Goal: Task Accomplishment & Management: Manage account settings

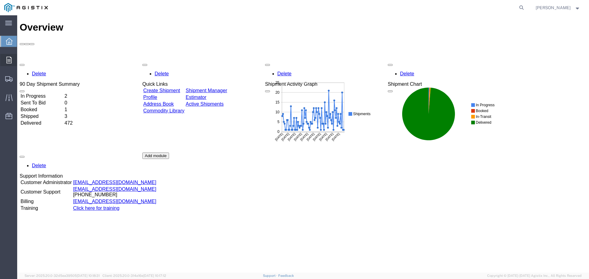
click at [10, 58] on icon at bounding box center [8, 60] width 5 height 7
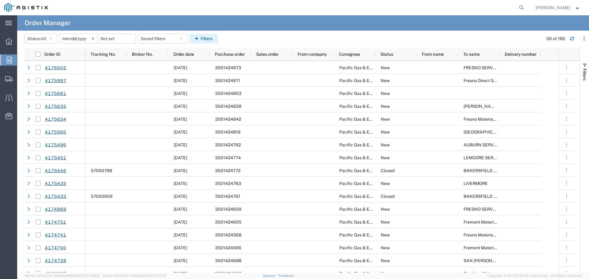
click at [218, 39] on button "Filters" at bounding box center [203, 39] width 29 height 10
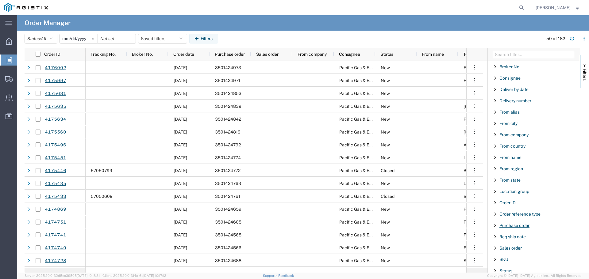
click at [508, 225] on span "Purchase order" at bounding box center [514, 225] width 30 height 5
click at [517, 252] on input "Filter Value" at bounding box center [536, 251] width 80 height 7
type input "3501423991"
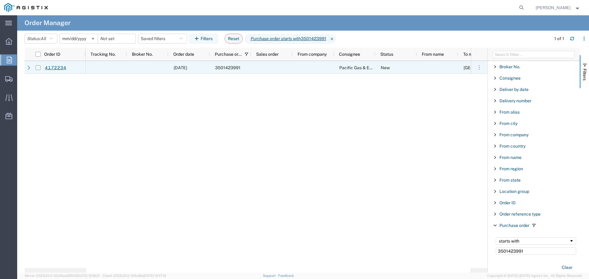
click at [39, 70] on input "Press Space to toggle row selection (unchecked)" at bounding box center [38, 67] width 5 height 5
checkbox input "true"
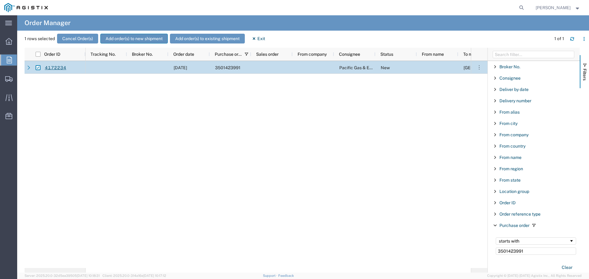
click at [113, 41] on button "Add order(s) to new shipment" at bounding box center [133, 39] width 67 height 10
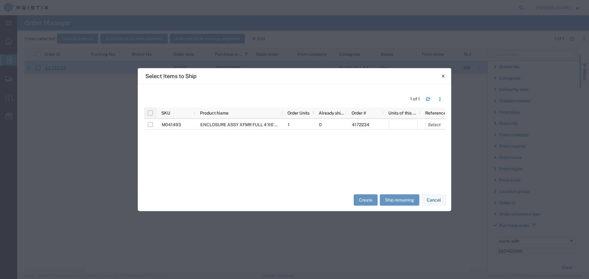
click at [152, 113] on input "checkbox" at bounding box center [150, 112] width 5 height 5
checkbox input "true"
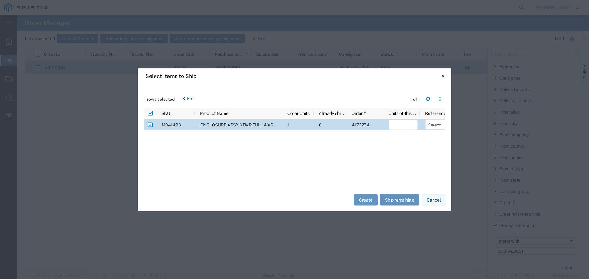
click at [399, 199] on button "Ship remaining" at bounding box center [400, 200] width 40 height 11
type input "1"
click at [434, 123] on select "Select Purchase Order Delivery Number" at bounding box center [439, 125] width 29 height 10
select select "PURCHORD"
click at [425, 120] on select "Select Purchase Order Delivery Number" at bounding box center [439, 125] width 29 height 10
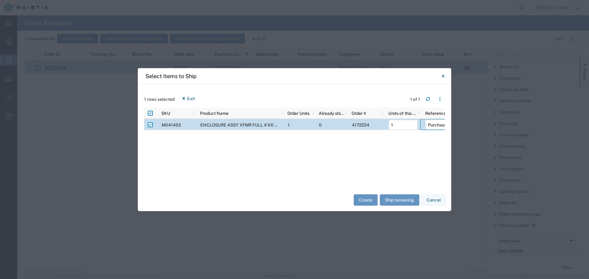
click at [363, 193] on div "Create Ship remaining Cancel" at bounding box center [294, 200] width 313 height 22
click at [360, 200] on button "Create" at bounding box center [366, 200] width 24 height 11
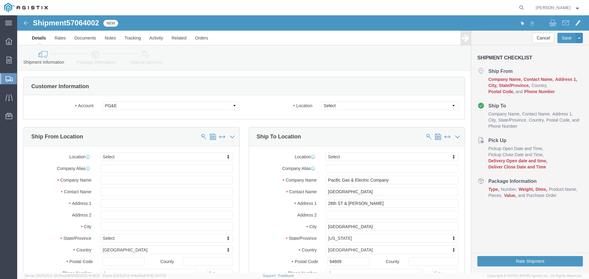
select select
drag, startPoint x: 339, startPoint y: 106, endPoint x: 322, endPoint y: 90, distance: 23.0
click select "Select All Others [GEOGRAPHIC_DATA] [GEOGRAPHIC_DATA] [GEOGRAPHIC_DATA] [GEOGRA…"
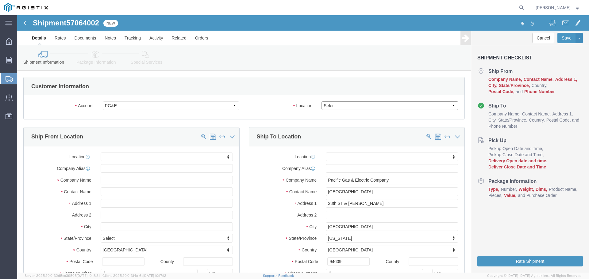
click select "Select All Others [GEOGRAPHIC_DATA] [GEOGRAPHIC_DATA] [GEOGRAPHIC_DATA] [GEOGRA…"
select select "23082"
click select "Select All Others [GEOGRAPHIC_DATA] [GEOGRAPHIC_DATA] [GEOGRAPHIC_DATA] [GEOGRA…"
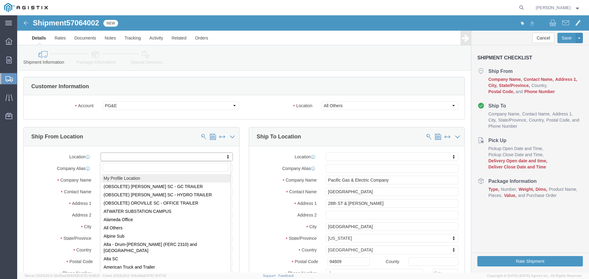
select select "MYPROFILE"
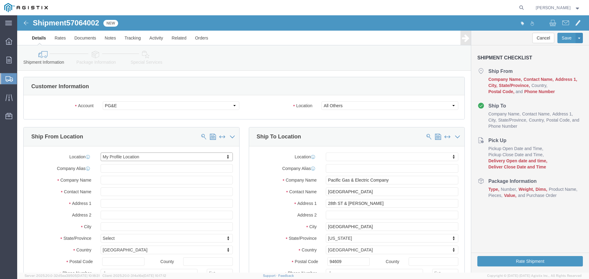
select select "CA"
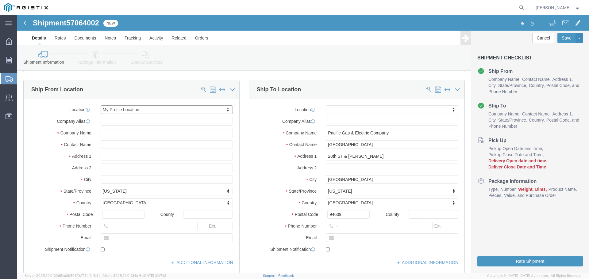
scroll to position [61, 0]
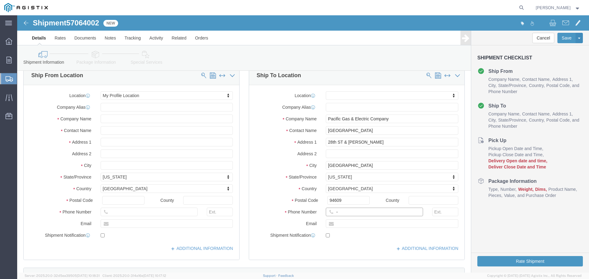
click input "-"
type input "123-456-7891"
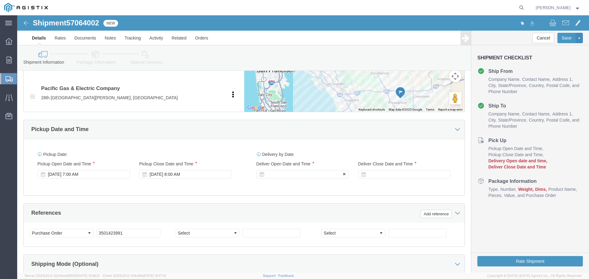
click div
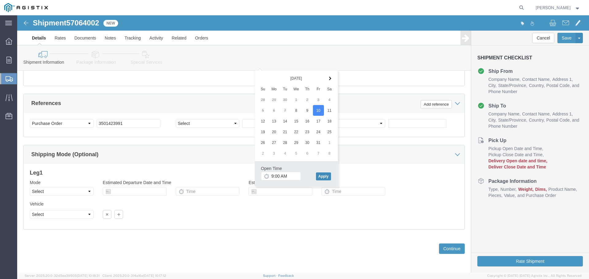
click button "Apply"
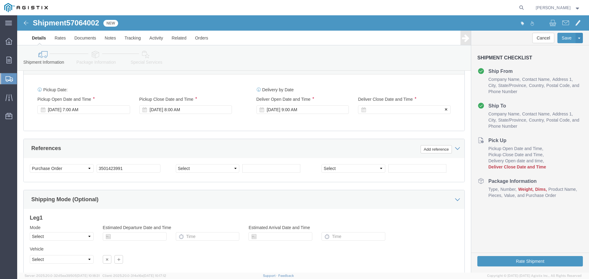
scroll to position [324, 0]
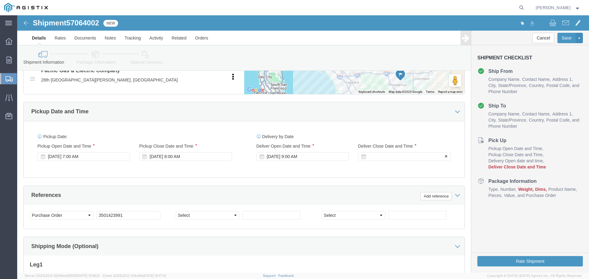
click div
click button "Apply"
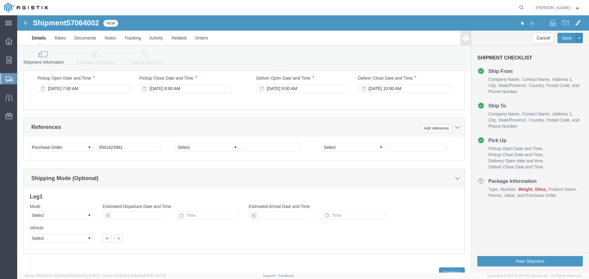
scroll to position [416, 0]
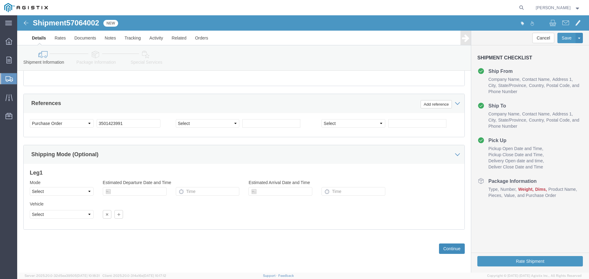
click button "Continue"
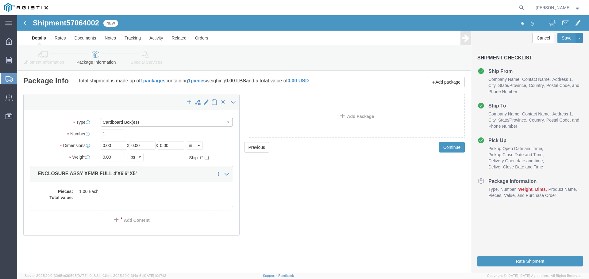
click select "Select Bulk Bundle(s) Cardboard Box(es) Carton(s) Crate(s) Drum(s) (Fiberboard)…"
select select "YRPK"
click select "Select Bulk Bundle(s) Cardboard Box(es) Carton(s) Crate(s) Drum(s) (Fiberboard)…"
click input "1"
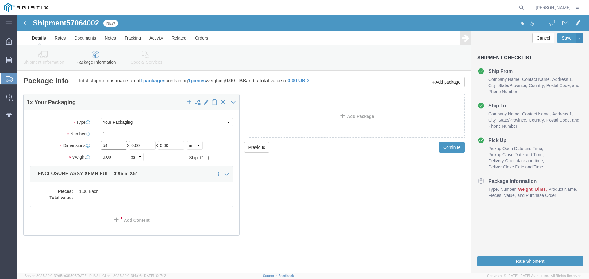
type input "54"
type input "102"
type input "72"
type input "13080"
click input "54"
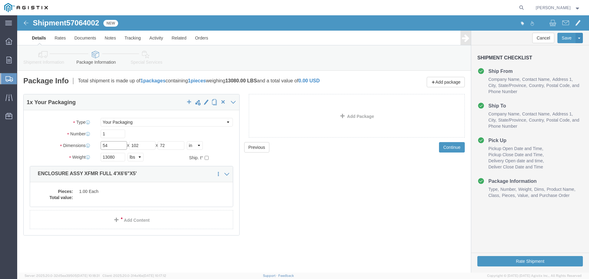
click input "54"
type input "48"
type input "78"
type input "60"
click button "Rate Shipment"
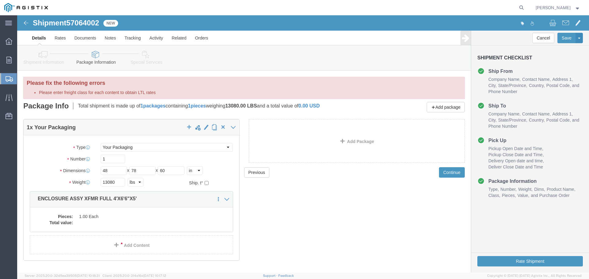
click dd "1.00 Each"
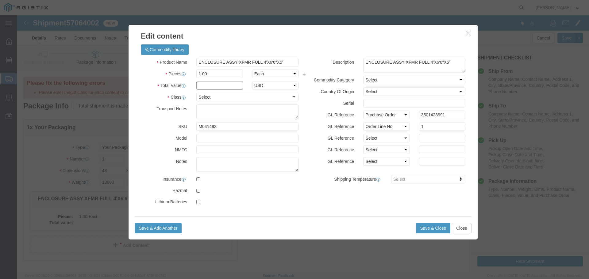
click input "text"
type input "1"
select select "USD"
select select "55"
click button "Save & Close"
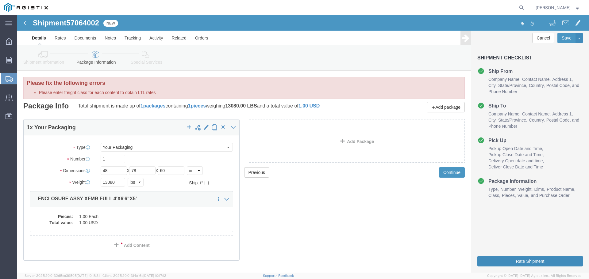
click button "Rate Shipment"
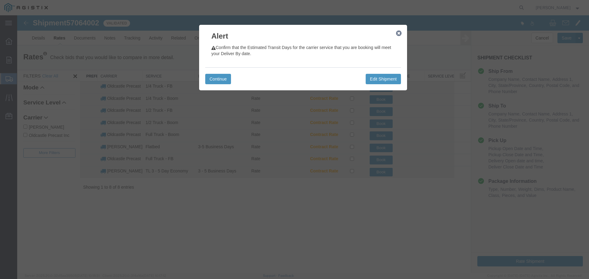
click at [398, 31] on icon "button" at bounding box center [399, 33] width 6 height 5
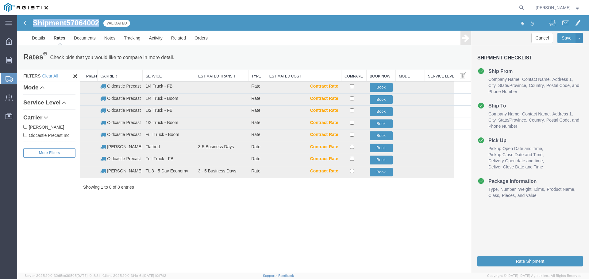
drag, startPoint x: 34, startPoint y: 22, endPoint x: 99, endPoint y: 25, distance: 65.4
click at [99, 25] on h1 "Shipment 57064002" at bounding box center [66, 23] width 66 height 8
copy h1 "Shipment 57064002"
click at [380, 124] on button "Book" at bounding box center [381, 124] width 23 height 9
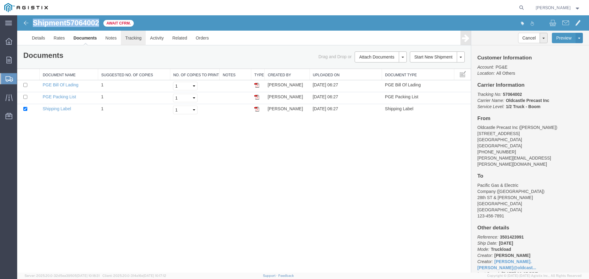
click at [129, 38] on link "Tracking" at bounding box center [133, 38] width 25 height 15
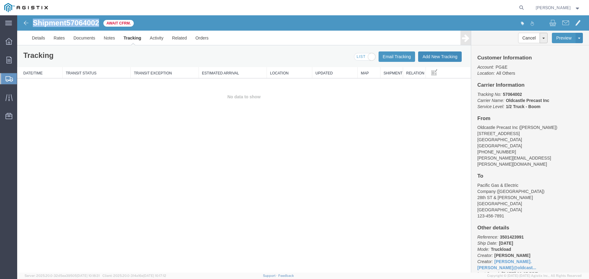
click at [430, 58] on button "Add New Tracking" at bounding box center [440, 57] width 44 height 10
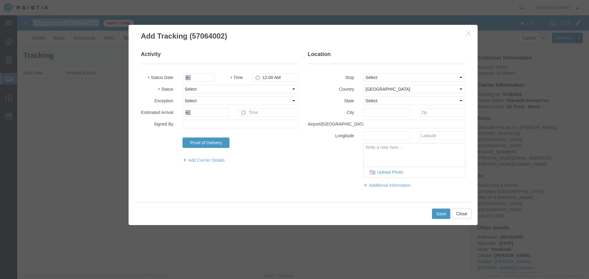
type input "[DATE]"
type input "7:00 AM"
click at [225, 90] on select "Select Arrival Notice Available Arrival Notice Imported Arrive at Delivery Loca…" at bounding box center [240, 89] width 116 height 9
select select "DELIVRED"
click at [182, 85] on select "Select Arrival Notice Available Arrival Notice Imported Arrive at Delivery Loca…" at bounding box center [240, 89] width 116 height 9
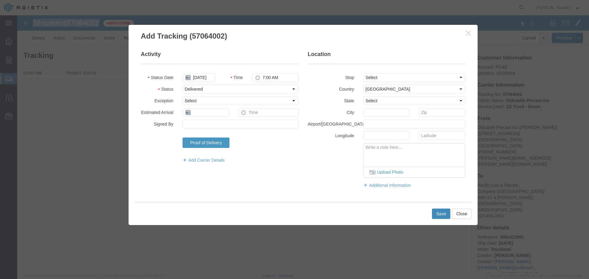
click at [440, 213] on button "Save" at bounding box center [441, 214] width 18 height 10
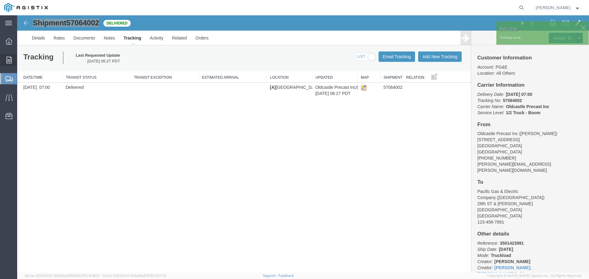
click at [10, 59] on icon at bounding box center [8, 60] width 5 height 7
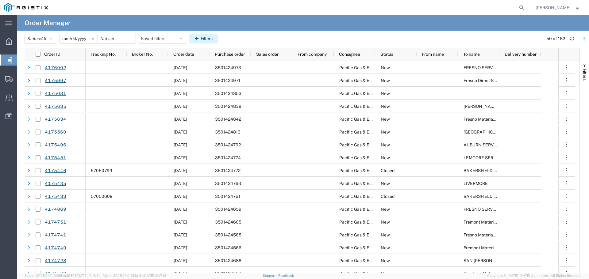
click at [204, 41] on button "Filters" at bounding box center [203, 39] width 29 height 10
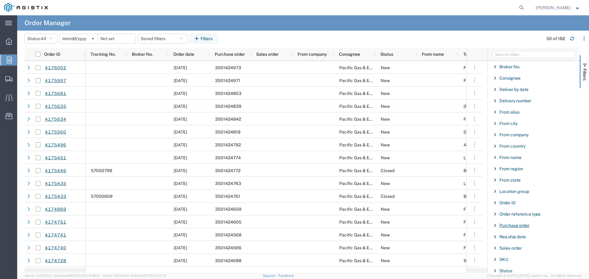
click at [508, 227] on span "Purchase order" at bounding box center [514, 225] width 30 height 5
click at [515, 252] on input "Filter Value" at bounding box center [536, 251] width 80 height 7
type input "3501420638"
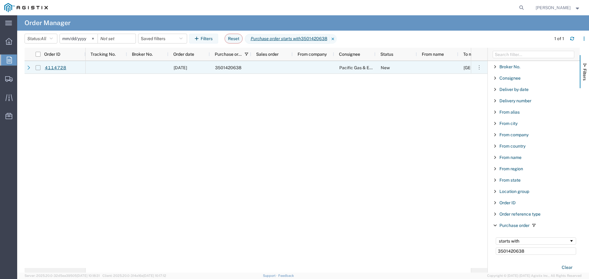
click at [38, 68] on input "Press Space to toggle row selection (unchecked)" at bounding box center [38, 67] width 5 height 5
checkbox input "true"
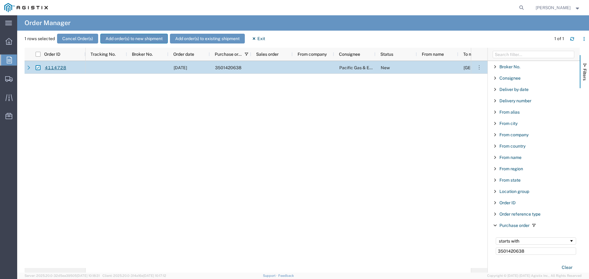
click at [120, 40] on button "Add order(s) to new shipment" at bounding box center [133, 39] width 67 height 10
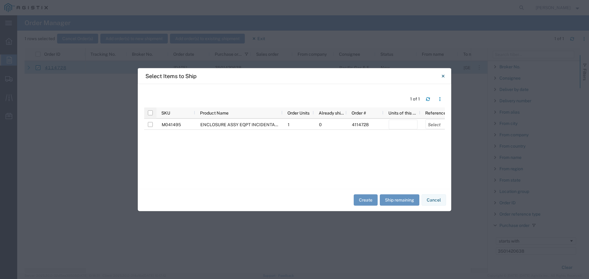
click at [153, 113] on div at bounding box center [150, 112] width 12 height 11
click at [151, 113] on input "checkbox" at bounding box center [150, 112] width 5 height 5
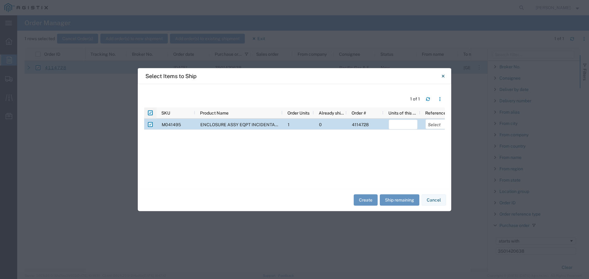
checkbox input "true"
click at [389, 200] on button "Ship remaining" at bounding box center [400, 200] width 40 height 11
type input "1"
click at [435, 123] on select "Select Purchase Order Delivery Number" at bounding box center [439, 125] width 29 height 10
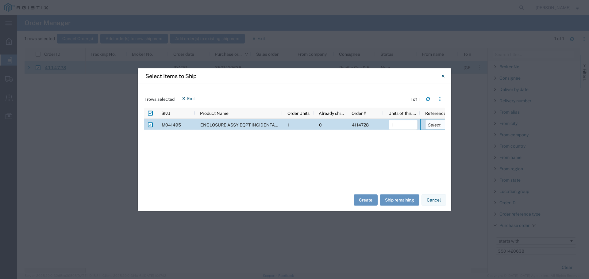
select select "PURCHORD"
click at [425, 120] on select "Select Purchase Order Delivery Number" at bounding box center [439, 125] width 29 height 10
click at [366, 198] on button "Create" at bounding box center [366, 200] width 24 height 11
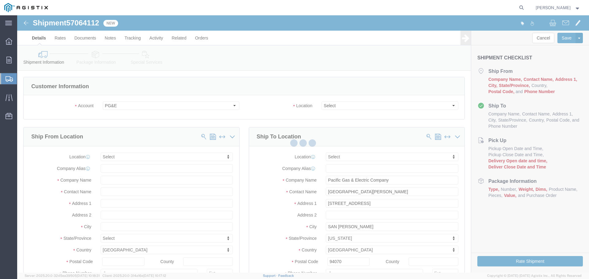
select select
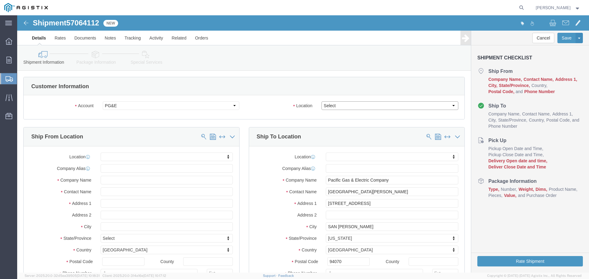
click select "Select All Others [GEOGRAPHIC_DATA] [GEOGRAPHIC_DATA] [GEOGRAPHIC_DATA] [GEOGRA…"
select select "23082"
click select "Select All Others [GEOGRAPHIC_DATA] [GEOGRAPHIC_DATA] [GEOGRAPHIC_DATA] [GEOGRA…"
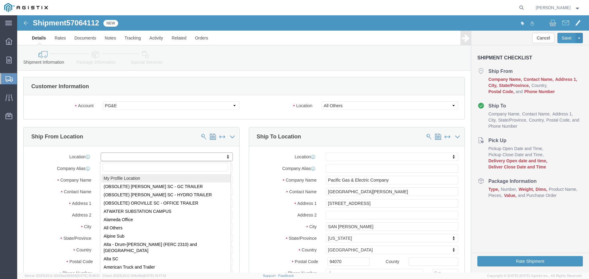
select select "MYPROFILE"
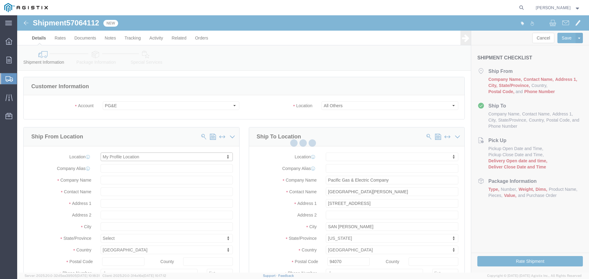
select select "CA"
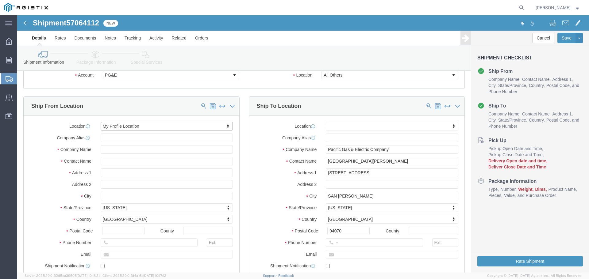
scroll to position [61, 0]
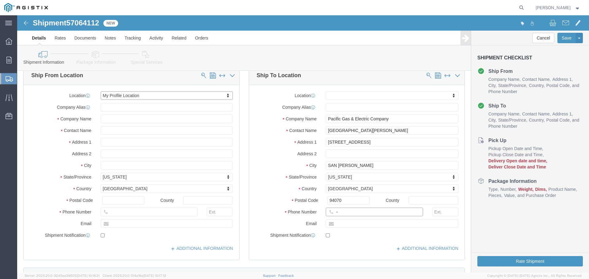
click input "-"
type input "123-456-7891"
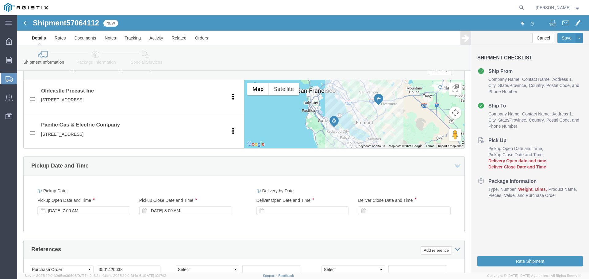
scroll to position [276, 0]
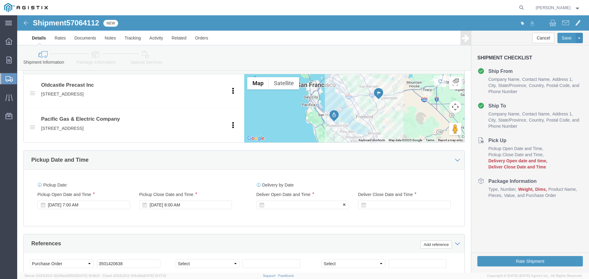
click div
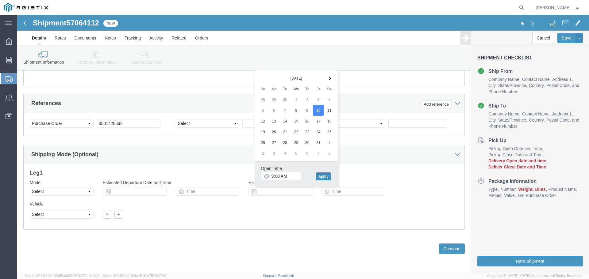
click button "Apply"
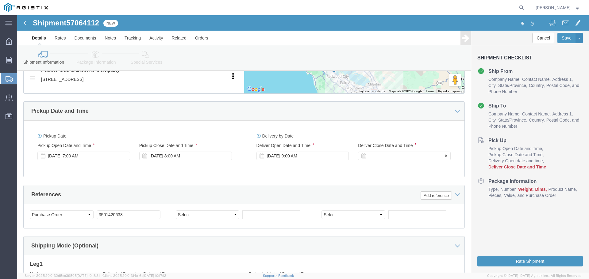
scroll to position [324, 0]
click div
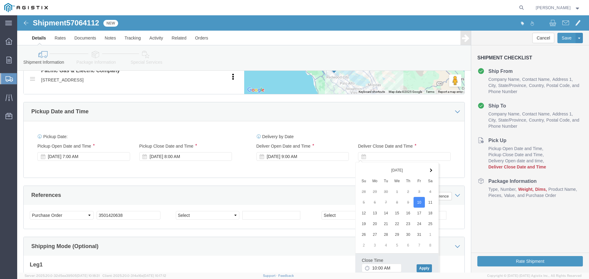
click button "Apply"
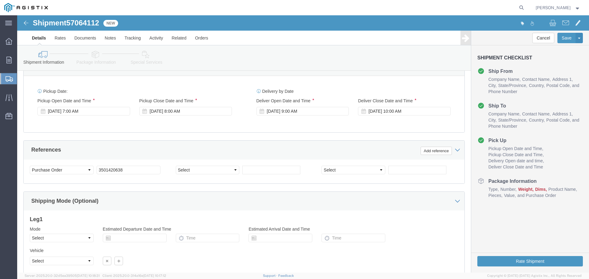
scroll to position [416, 0]
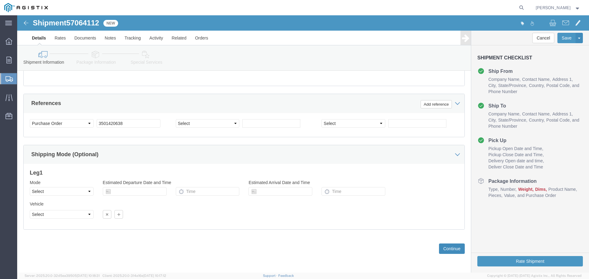
click button "Continue"
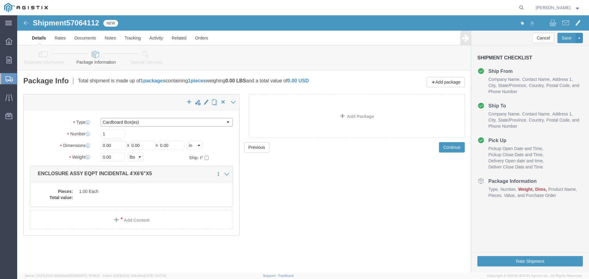
click select "Select Bulk Bundle(s) Cardboard Box(es) Carton(s) Crate(s) Drum(s) (Fiberboard)…"
select select "YRPK"
click select "Select Bulk Bundle(s) Cardboard Box(es) Carton(s) Crate(s) Drum(s) (Fiberboard)…"
click input "0.00"
drag, startPoint x: 98, startPoint y: 132, endPoint x: 75, endPoint y: 132, distance: 23.6
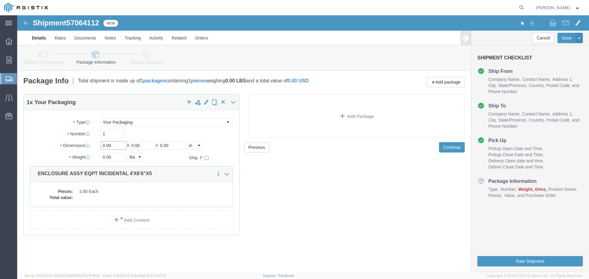
click div "Dimensions Length 0.00 x Width 0.00 x Height 0.00 Select cm ft in"
click select "Select Bulk Bundle(s) Cardboard Box(es) Carton(s) Crate(s) Drum(s) (Fiberboard)…"
click input "0.00"
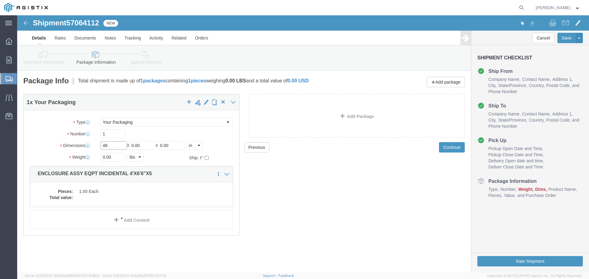
type input "48"
type input "78"
type input "60"
type input "12000"
click dd "1.00 Each"
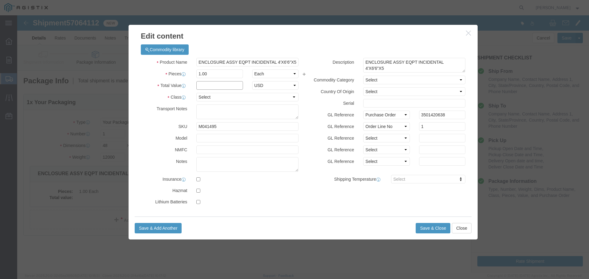
click input "text"
type input "1"
select select "USD"
select select "55"
click button "Save & Close"
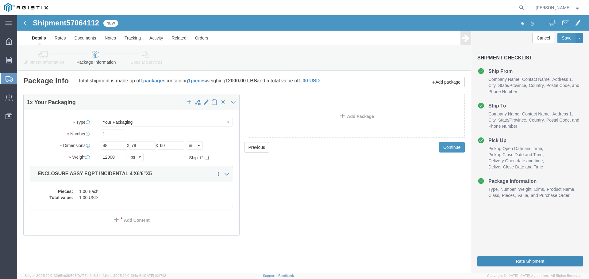
click button "Rate Shipment"
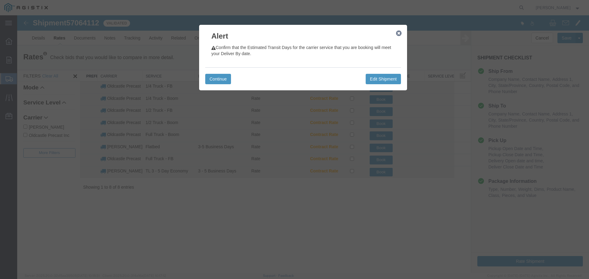
click at [397, 29] on h3 "Alert" at bounding box center [303, 33] width 208 height 17
click at [398, 32] on icon "button" at bounding box center [399, 33] width 6 height 5
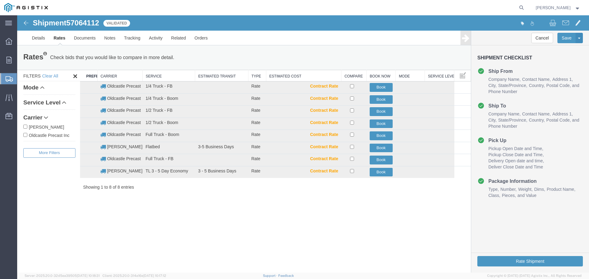
click at [48, 136] on label "Oldcastle Precast Inc" at bounding box center [49, 135] width 52 height 7
click at [27, 136] on input "Oldcastle Precast Inc" at bounding box center [25, 135] width 4 height 4
checkbox input "true"
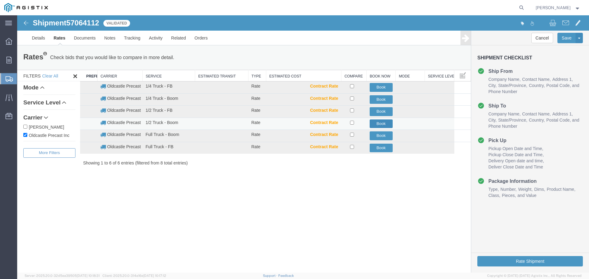
click at [380, 122] on button "Book" at bounding box center [381, 124] width 23 height 9
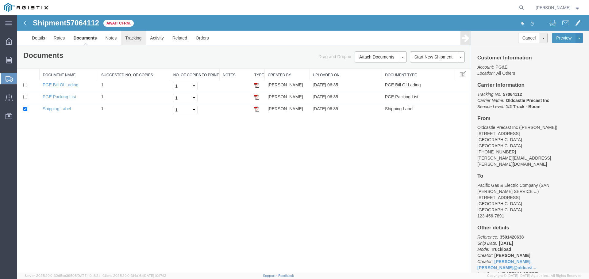
click at [130, 40] on link "Tracking" at bounding box center [133, 38] width 25 height 15
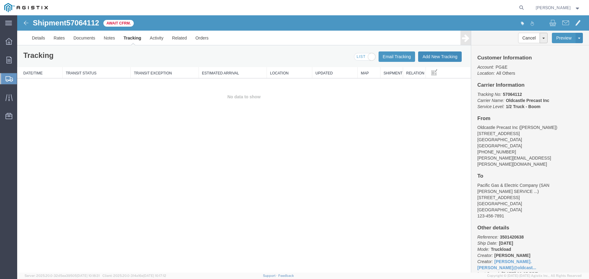
click at [436, 57] on button "Add New Tracking" at bounding box center [440, 57] width 44 height 10
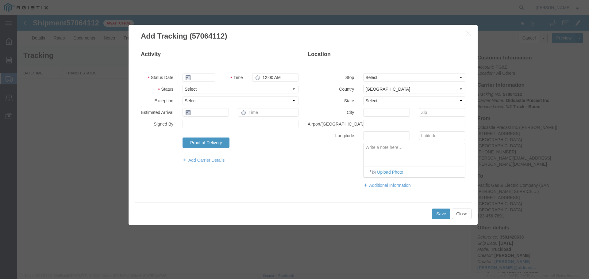
type input "[DATE]"
type input "7:00 AM"
click at [209, 87] on select "Select Arrival Notice Available Arrival Notice Imported Arrive at Delivery Loca…" at bounding box center [240, 89] width 116 height 9
select select "DELIVRED"
click at [182, 85] on select "Select Arrival Notice Available Arrival Notice Imported Arrive at Delivery Loca…" at bounding box center [240, 89] width 116 height 9
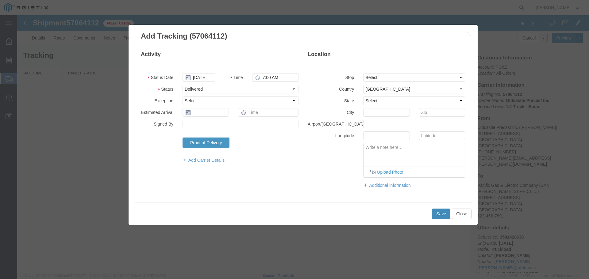
click at [435, 215] on button "Save" at bounding box center [441, 214] width 18 height 10
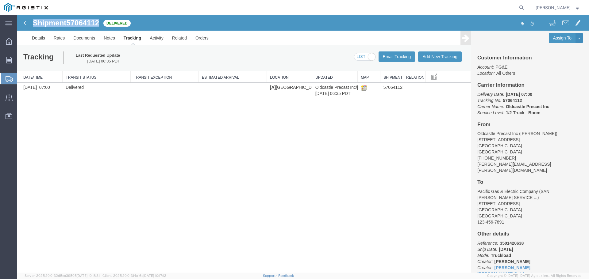
drag, startPoint x: 33, startPoint y: 25, endPoint x: 100, endPoint y: 25, distance: 66.6
click at [99, 25] on h1 "Shipment 57064112" at bounding box center [66, 23] width 66 height 8
copy h1 "Shipment 57064112"
drag, startPoint x: 10, startPoint y: 58, endPoint x: 66, endPoint y: 7, distance: 76.4
click at [10, 58] on icon at bounding box center [8, 60] width 5 height 7
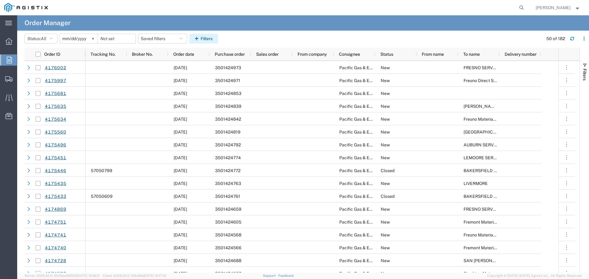
click at [205, 40] on button "Filters" at bounding box center [203, 39] width 29 height 10
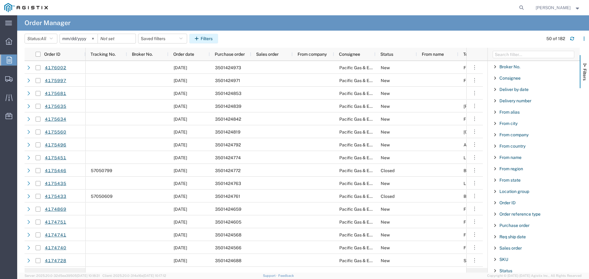
click at [217, 36] on button "Filters" at bounding box center [203, 39] width 29 height 10
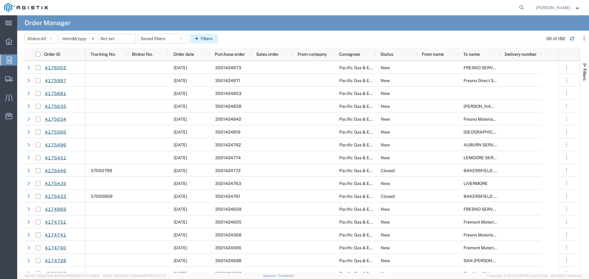
click at [204, 35] on button "Filters" at bounding box center [203, 39] width 29 height 10
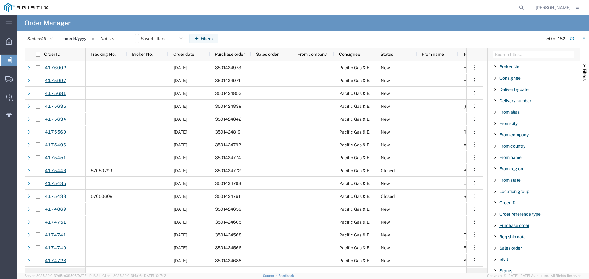
click at [513, 226] on span "Purchase order" at bounding box center [514, 225] width 30 height 5
click at [513, 251] on input "Filter Value" at bounding box center [536, 251] width 80 height 7
type input "3501421196"
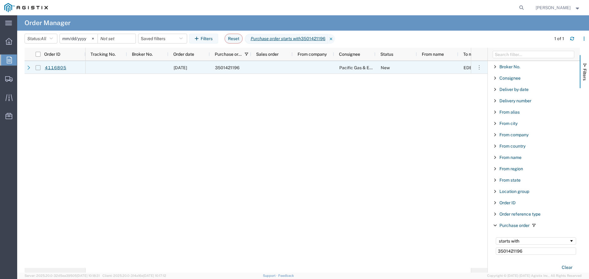
click at [37, 67] on input "Press Space to toggle row selection (unchecked)" at bounding box center [38, 67] width 5 height 5
checkbox input "true"
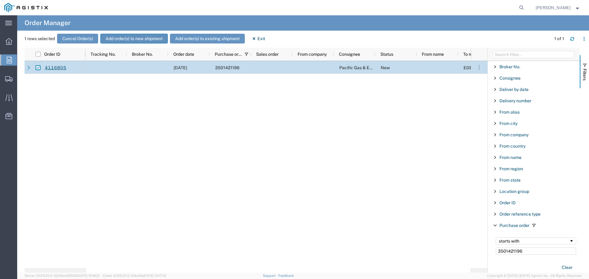
click at [133, 42] on button "Add order(s) to new shipment" at bounding box center [133, 39] width 67 height 10
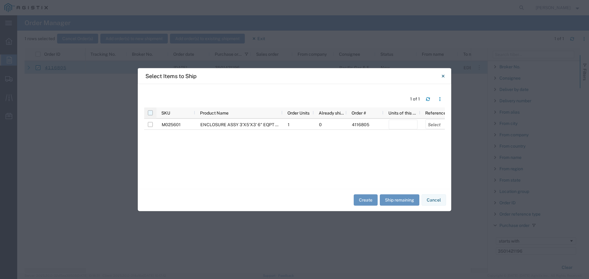
click at [152, 112] on input "checkbox" at bounding box center [150, 112] width 5 height 5
checkbox input "true"
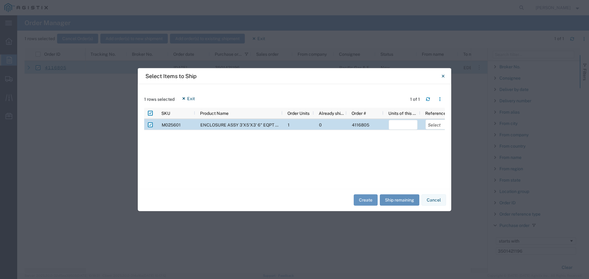
click at [401, 204] on button "Ship remaining" at bounding box center [400, 200] width 40 height 11
type input "1"
click at [434, 126] on select "Select Purchase Order Delivery Number" at bounding box center [439, 125] width 29 height 10
select select "PURCHORD"
click at [425, 120] on select "Select Purchase Order Delivery Number" at bounding box center [439, 125] width 29 height 10
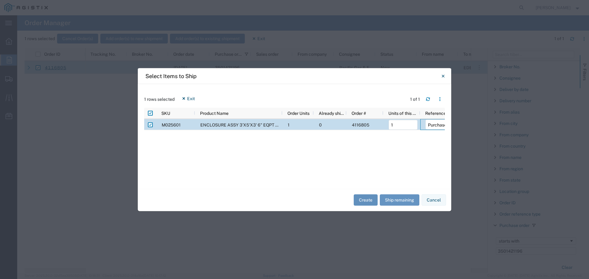
click at [369, 199] on button "Create" at bounding box center [366, 200] width 24 height 11
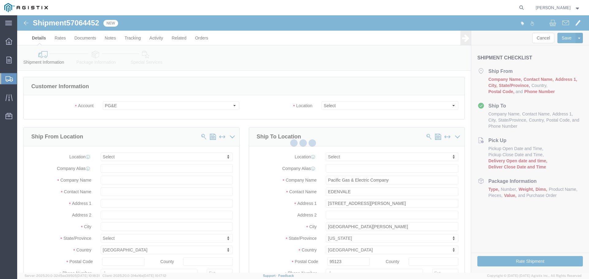
select select
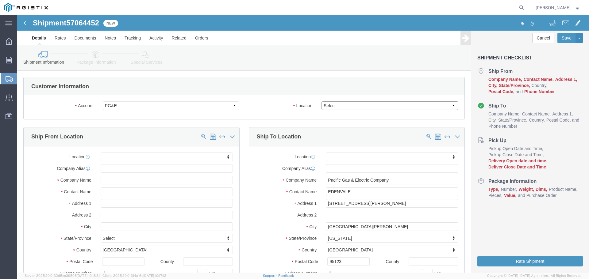
click select "Select All Others [GEOGRAPHIC_DATA] [GEOGRAPHIC_DATA] [GEOGRAPHIC_DATA] [GEOGRA…"
select select "23082"
click select "Select All Others [GEOGRAPHIC_DATA] [GEOGRAPHIC_DATA] [GEOGRAPHIC_DATA] [GEOGRA…"
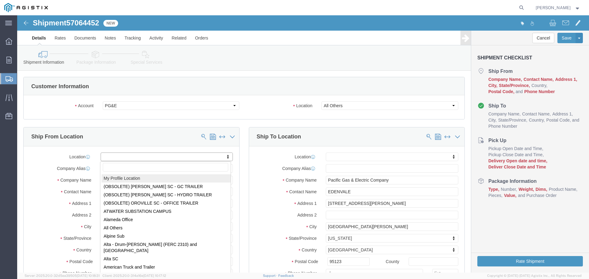
select select "MYPROFILE"
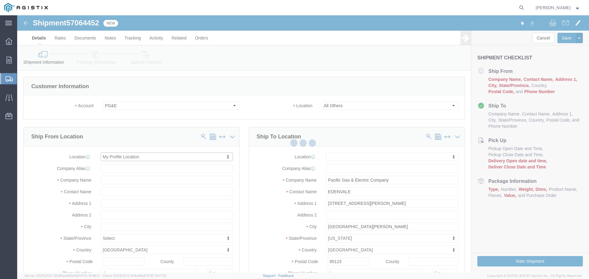
select select "CA"
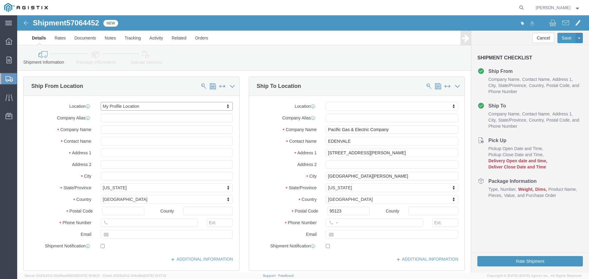
scroll to position [61, 0]
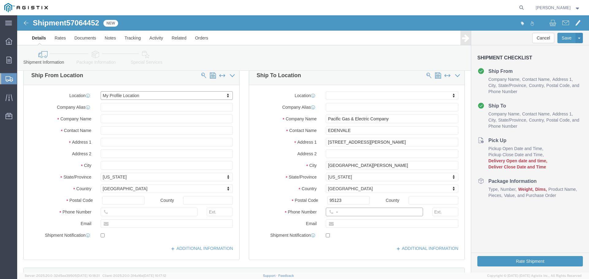
click input "-"
type input "123-456-7891"
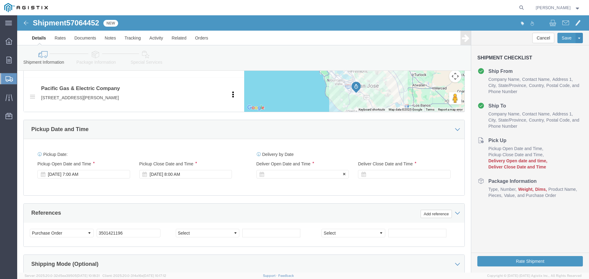
click div
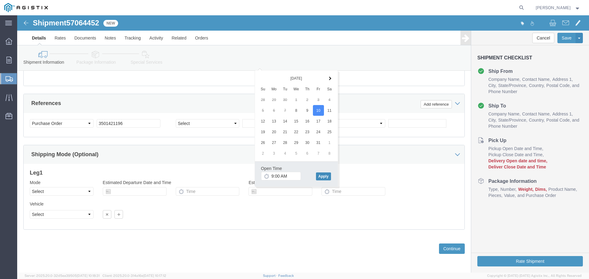
click button "Apply"
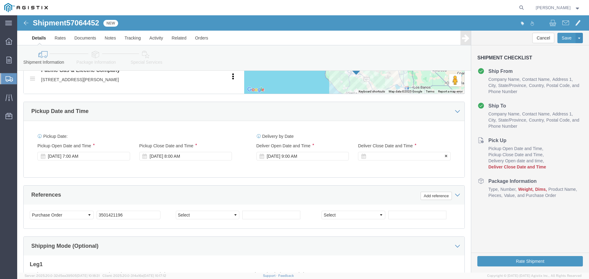
scroll to position [324, 0]
click div
click button "Apply"
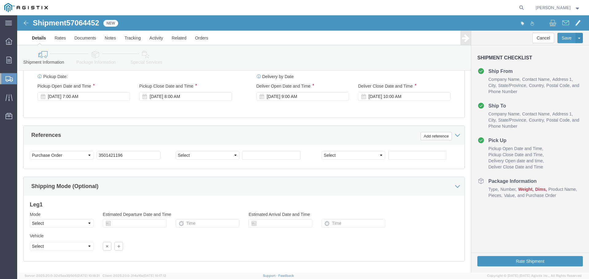
scroll to position [416, 0]
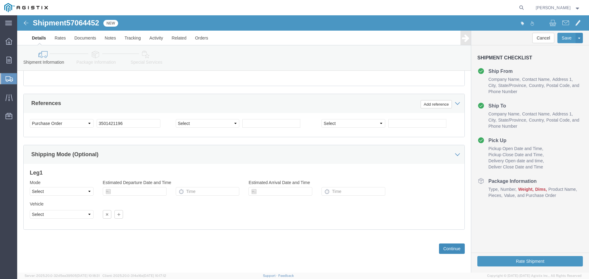
click button "Continue"
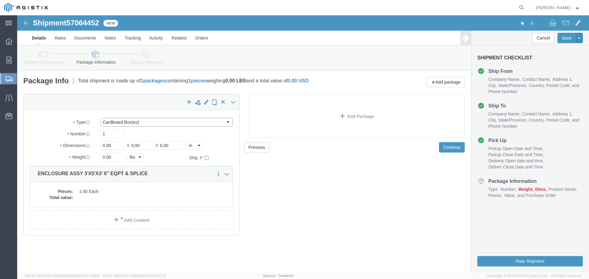
click select "Select Bulk Bundle(s) Cardboard Box(es) Carton(s) Crate(s) Drum(s) (Fiberboard)…"
select select "YRPK"
click select "Select Bulk Bundle(s) Cardboard Box(es) Carton(s) Crate(s) Drum(s) (Fiberboard)…"
click input "0.00"
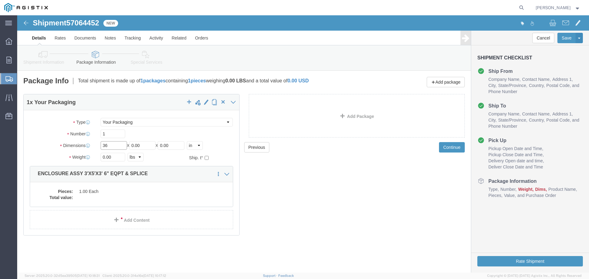
type input "36"
type input "60"
type input "42"
type input "6000"
click dd
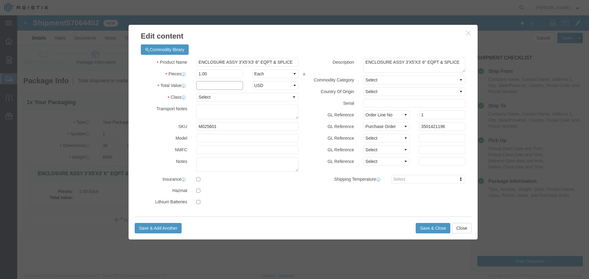
click input "text"
type input "1"
click select "Select 50 55 60 65 70 85 92.5 100 125 175 250 300 400"
select select "55"
click select "Select 50 55 60 65 70 85 92.5 100 125 175 250 300 400"
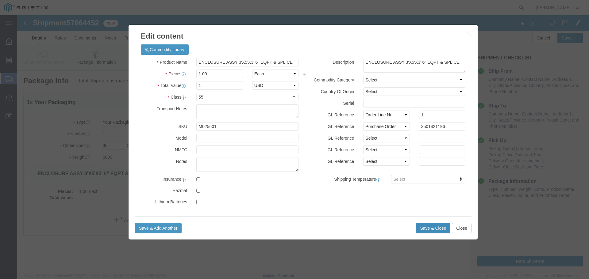
click button "Save & Close"
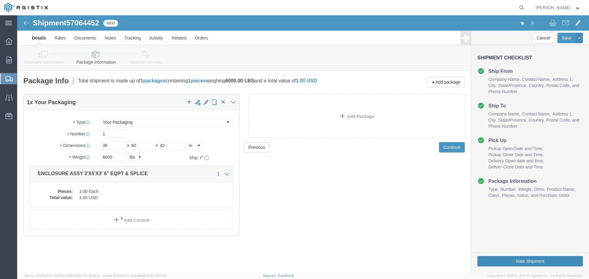
click button "Rate Shipment"
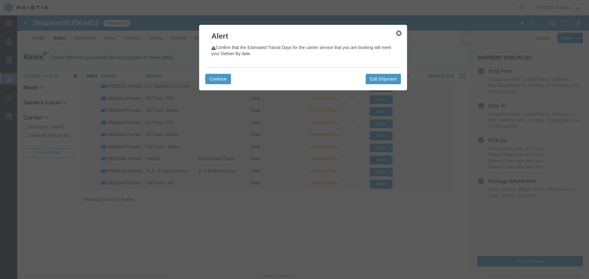
click at [399, 31] on icon "button" at bounding box center [399, 33] width 6 height 5
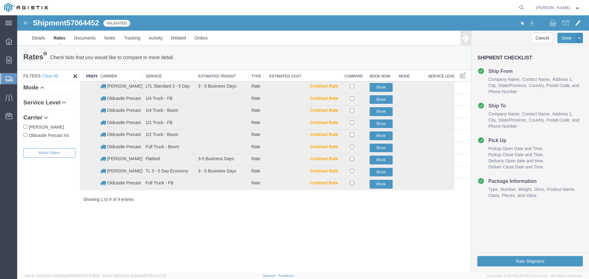
click at [53, 136] on label "Oldcastle Precast Inc" at bounding box center [49, 135] width 52 height 7
click at [27, 136] on input "Oldcastle Precast Inc" at bounding box center [25, 135] width 4 height 4
checkbox input "true"
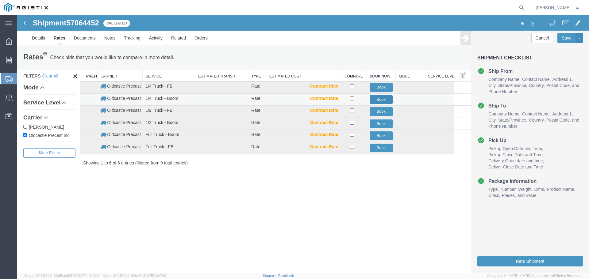
click at [385, 98] on button "Book" at bounding box center [381, 99] width 23 height 9
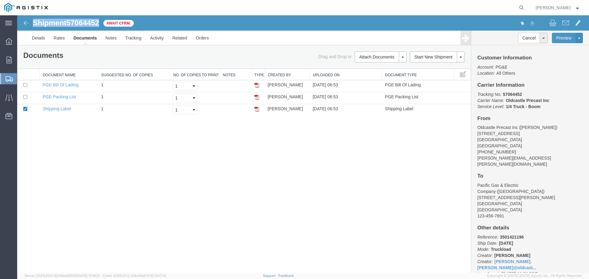
drag, startPoint x: 33, startPoint y: 21, endPoint x: 100, endPoint y: 22, distance: 66.9
click at [99, 22] on h1 "Shipment 57064452" at bounding box center [66, 23] width 66 height 8
copy h1 "Shipment 57064452"
click at [136, 40] on link "Tracking" at bounding box center [133, 38] width 25 height 15
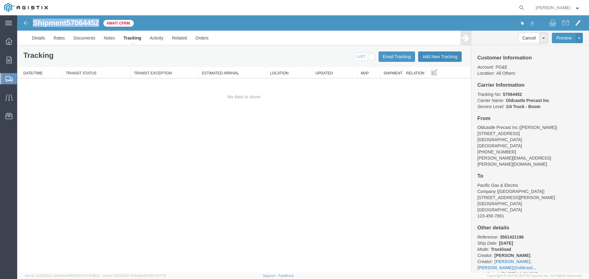
click at [421, 59] on button "Add New Tracking" at bounding box center [440, 57] width 44 height 10
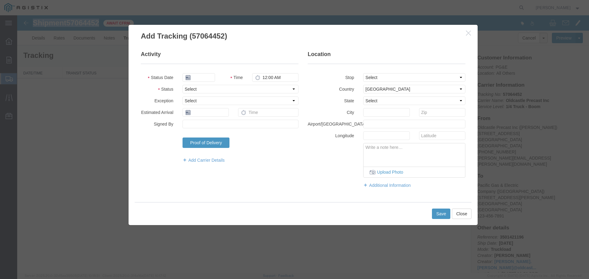
type input "[DATE]"
type input "7:00 AM"
click at [203, 88] on select "Select Arrival Notice Available Arrival Notice Imported Arrive at Delivery Loca…" at bounding box center [240, 89] width 116 height 9
select select "DELIVRED"
click at [182, 85] on select "Select Arrival Notice Available Arrival Notice Imported Arrive at Delivery Loca…" at bounding box center [240, 89] width 116 height 9
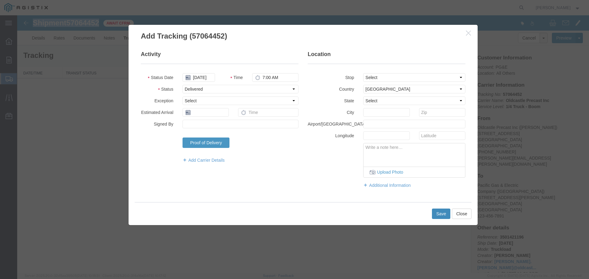
click at [439, 216] on button "Save" at bounding box center [441, 214] width 18 height 10
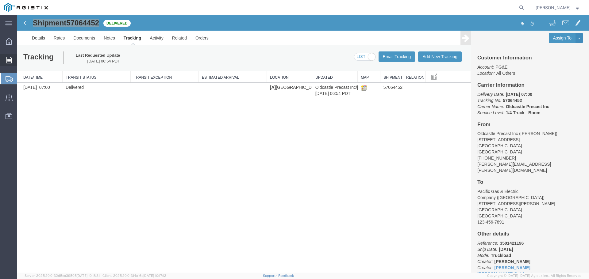
click at [9, 59] on icon at bounding box center [8, 60] width 5 height 7
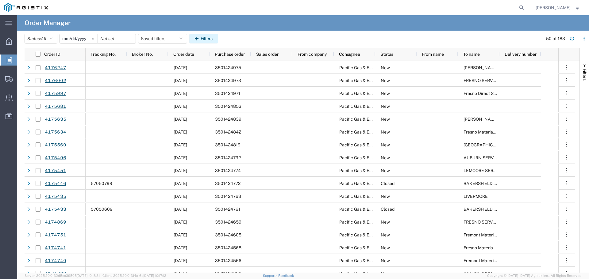
click at [210, 40] on button "Filters" at bounding box center [203, 39] width 29 height 10
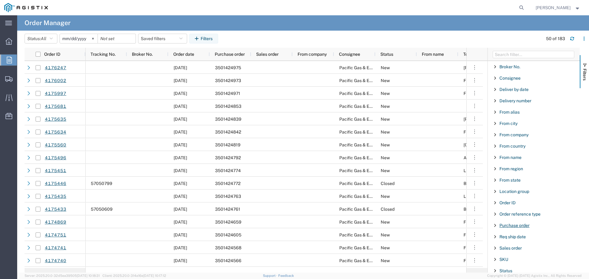
click at [517, 227] on span "Purchase order" at bounding box center [514, 225] width 30 height 5
click at [516, 250] on input "Filter Value" at bounding box center [536, 251] width 80 height 7
type input "3501424853"
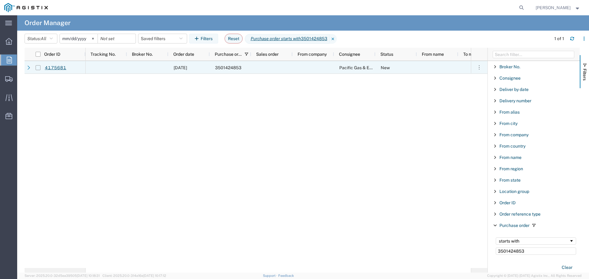
click at [37, 68] on input "Press Space to toggle row selection (unchecked)" at bounding box center [38, 67] width 5 height 5
checkbox input "true"
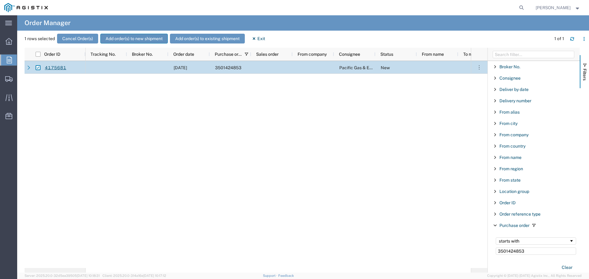
click at [119, 40] on button "Add order(s) to new shipment" at bounding box center [133, 39] width 67 height 10
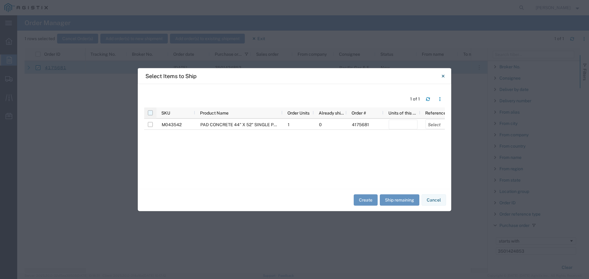
click at [149, 113] on input "checkbox" at bounding box center [150, 112] width 5 height 5
checkbox input "true"
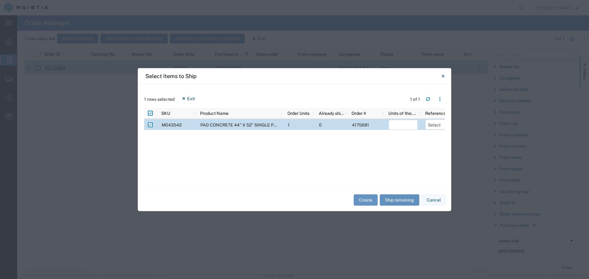
click at [404, 202] on button "Ship remaining" at bounding box center [400, 200] width 40 height 11
type input "1"
click at [433, 121] on select "Select Purchase Order Delivery Number" at bounding box center [439, 125] width 29 height 10
select select "PURCHORD"
click at [425, 120] on select "Select Purchase Order Delivery Number" at bounding box center [439, 125] width 29 height 10
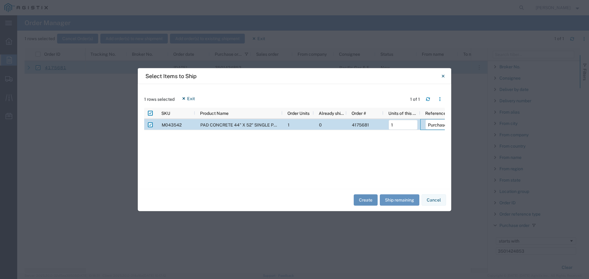
click at [365, 200] on button "Create" at bounding box center [366, 200] width 24 height 11
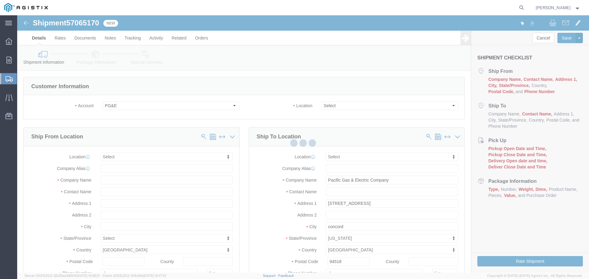
click at [340, 108] on div at bounding box center [303, 144] width 572 height 258
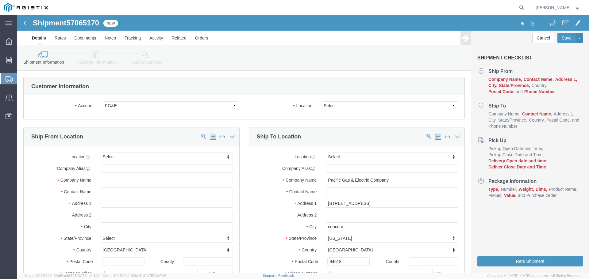
select select
drag, startPoint x: 339, startPoint y: 106, endPoint x: 322, endPoint y: 91, distance: 23.0
click select "Select All Others [GEOGRAPHIC_DATA] [GEOGRAPHIC_DATA] [GEOGRAPHIC_DATA] [GEOGRA…"
select select "23082"
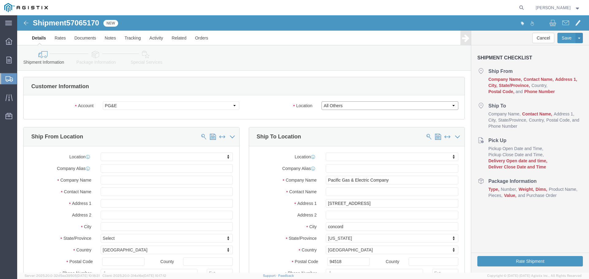
click select "Select All Others [GEOGRAPHIC_DATA] [GEOGRAPHIC_DATA] [GEOGRAPHIC_DATA] [GEOGRA…"
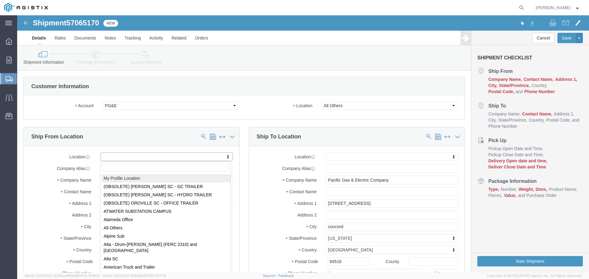
select select "MYPROFILE"
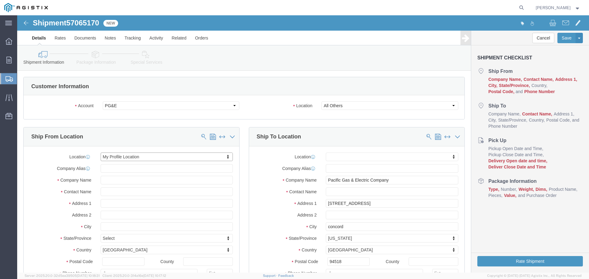
select select "CA"
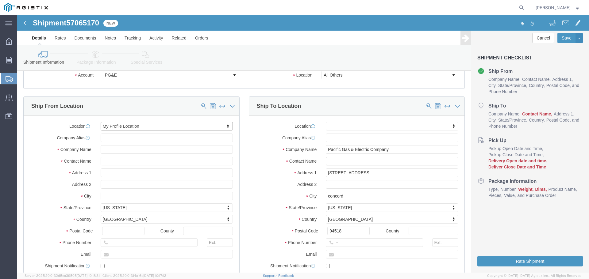
click input "text"
type input "Concord Yard"
type input "123-456-7891"
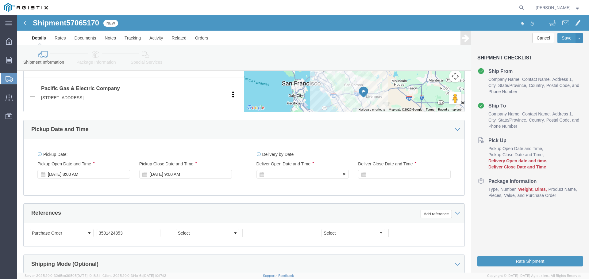
click div
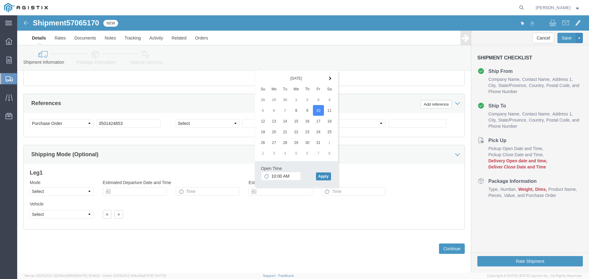
click button "Apply"
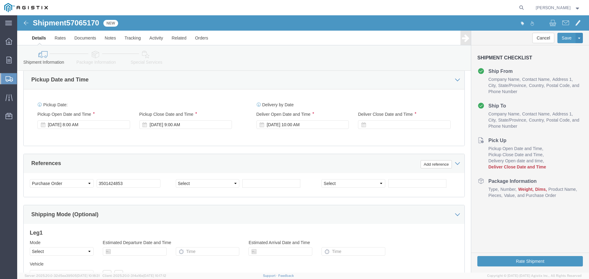
scroll to position [355, 0]
click div
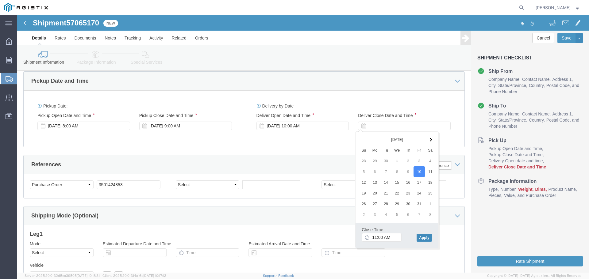
click button "Apply"
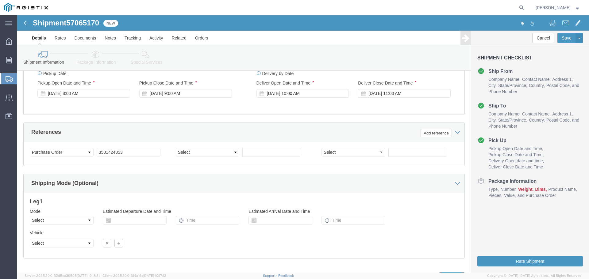
scroll to position [416, 0]
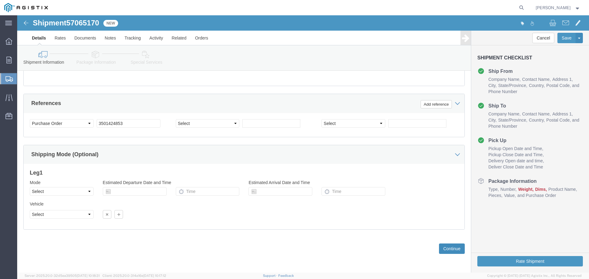
click button "Continue"
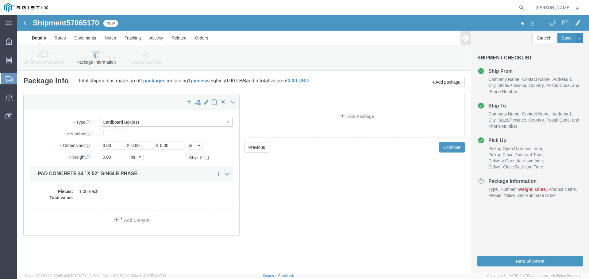
click select "Select Bulk Bundle(s) Cardboard Box(es) Carton(s) Crate(s) Drum(s) (Fiberboard)…"
select select "YRPK"
click select "Select Bulk Bundle(s) Cardboard Box(es) Carton(s) Crate(s) Drum(s) (Fiberboard)…"
click input "0.00"
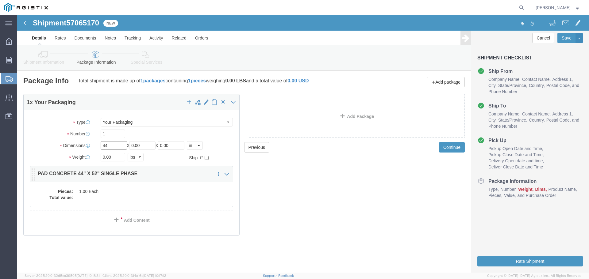
type input "44"
type input "52"
type input "6"
type input "702"
click dd "1.00 Each"
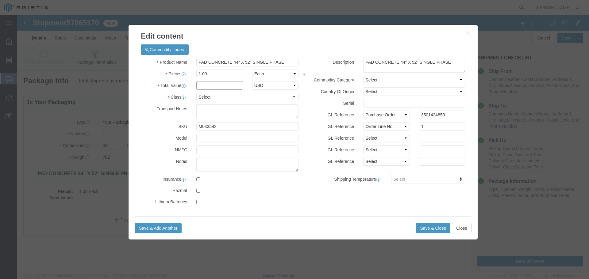
click input "text"
type input "1"
select select "USD"
select select "55"
click button "Save & Close"
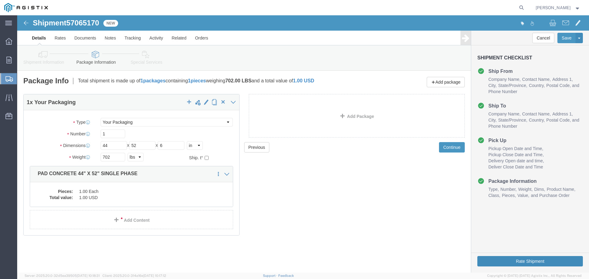
click button "Rate Shipment"
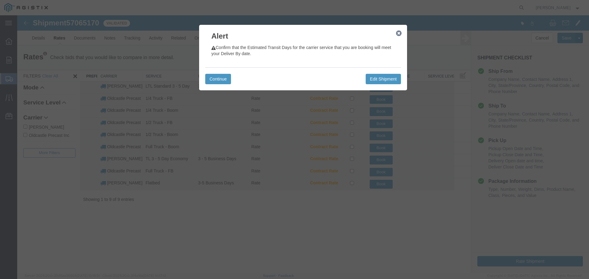
click at [401, 34] on icon "button" at bounding box center [399, 33] width 6 height 5
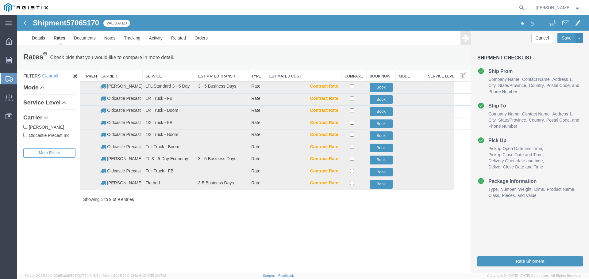
click at [45, 135] on label "Oldcastle Precast Inc" at bounding box center [49, 135] width 52 height 7
click at [27, 135] on input "Oldcastle Precast Inc" at bounding box center [25, 135] width 4 height 4
checkbox input "true"
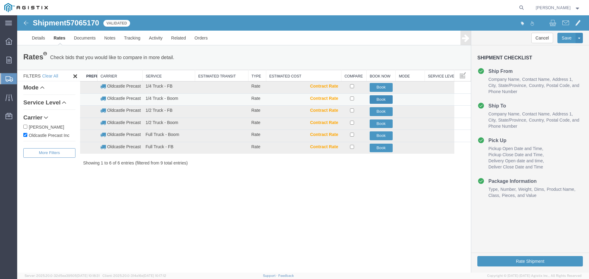
click at [378, 97] on button "Book" at bounding box center [381, 99] width 23 height 9
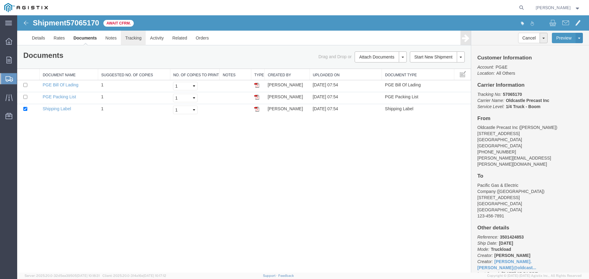
click at [136, 39] on link "Tracking" at bounding box center [133, 38] width 25 height 15
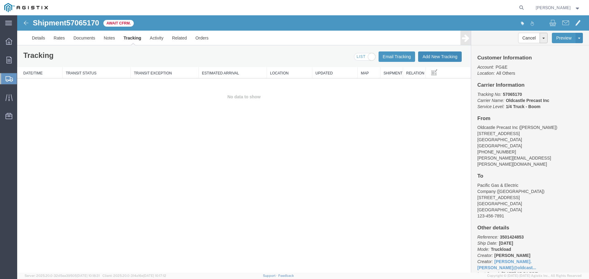
click at [433, 59] on button "Add New Tracking" at bounding box center [440, 57] width 44 height 10
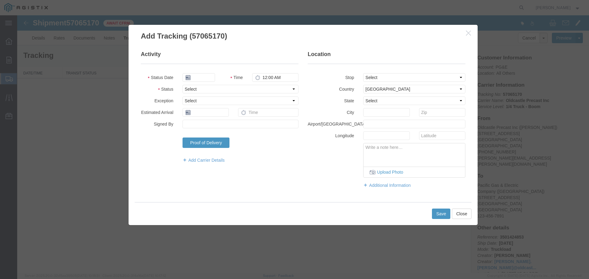
type input "[DATE]"
type input "8:00 AM"
click at [211, 89] on select "Select Arrival Notice Available Arrival Notice Imported Arrive at Delivery Loca…" at bounding box center [240, 89] width 116 height 9
select select "DELIVRED"
click at [182, 85] on select "Select Arrival Notice Available Arrival Notice Imported Arrive at Delivery Loca…" at bounding box center [240, 89] width 116 height 9
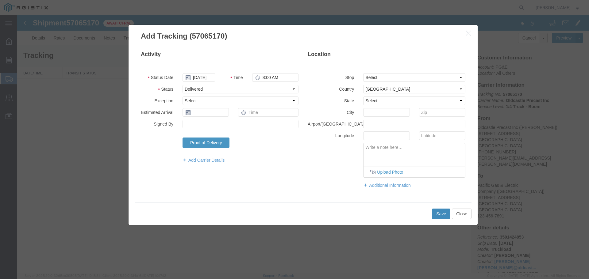
click at [437, 217] on button "Save" at bounding box center [441, 214] width 18 height 10
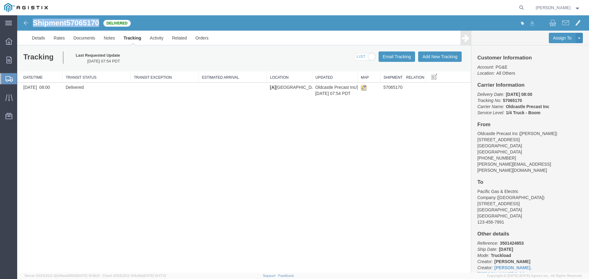
drag, startPoint x: 34, startPoint y: 22, endPoint x: 91, endPoint y: 28, distance: 57.9
click at [91, 28] on div "Shipment 57065170 1 of 1 Delivered" at bounding box center [160, 25] width 285 height 12
copy h1 "Shipment 57065170"
click at [10, 8] on img at bounding box center [26, 7] width 44 height 9
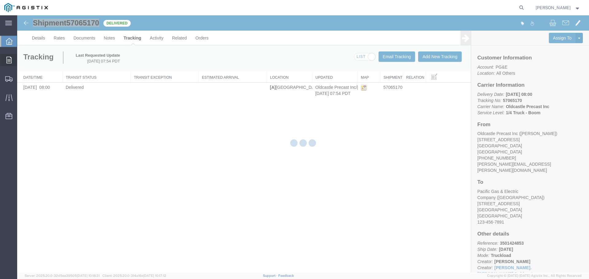
click at [9, 57] on icon at bounding box center [8, 60] width 5 height 7
